Goal: Contribute content

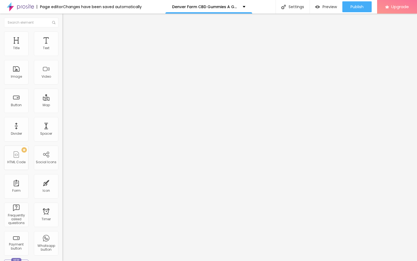
click at [62, 51] on input "entre em contato" at bounding box center [94, 48] width 65 height 5
paste input "👇❗❗𝐒𝐡𝐨𝐩𝐍𝐨𝐰❗❗👇"
type input "👇❗❗𝐒𝐡𝐨𝐩𝐍𝐨𝐰❗❗👇"
click at [62, 112] on input "https://" at bounding box center [94, 108] width 65 height 5
paste input "[DOMAIN_NAME][URL]"
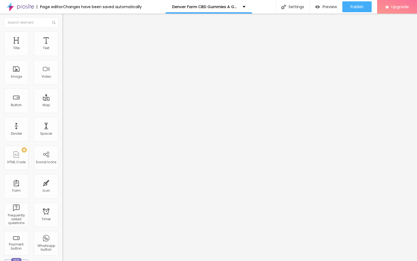
scroll to position [0, 34]
type input "[URL][DOMAIN_NAME]"
click at [62, 47] on span "Change image" at bounding box center [76, 44] width 29 height 5
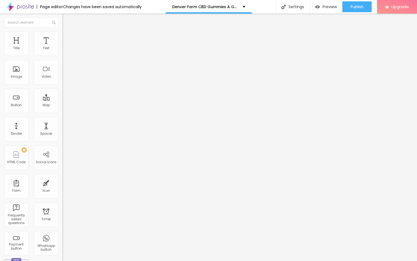
click at [62, 106] on div "URL" at bounding box center [93, 104] width 62 height 3
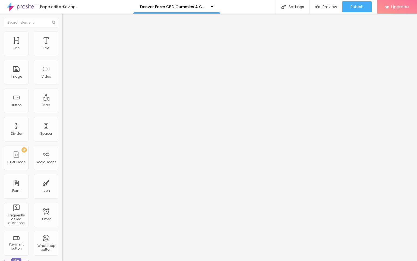
click at [62, 106] on div "URL" at bounding box center [93, 104] width 62 height 3
click at [62, 111] on input "https://" at bounding box center [94, 108] width 65 height 5
paste input "[DOMAIN_NAME][URL]"
type input "[URL][DOMAIN_NAME]"
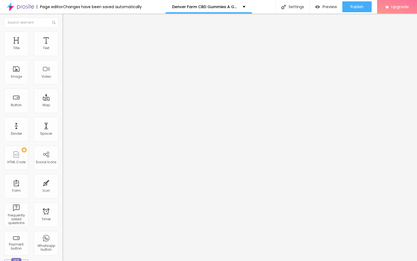
scroll to position [0, 0]
click at [357, 7] on span "Publish" at bounding box center [357, 7] width 13 height 4
click at [29, 8] on img at bounding box center [20, 7] width 27 height 14
